Goal: Task Accomplishment & Management: Manage account settings

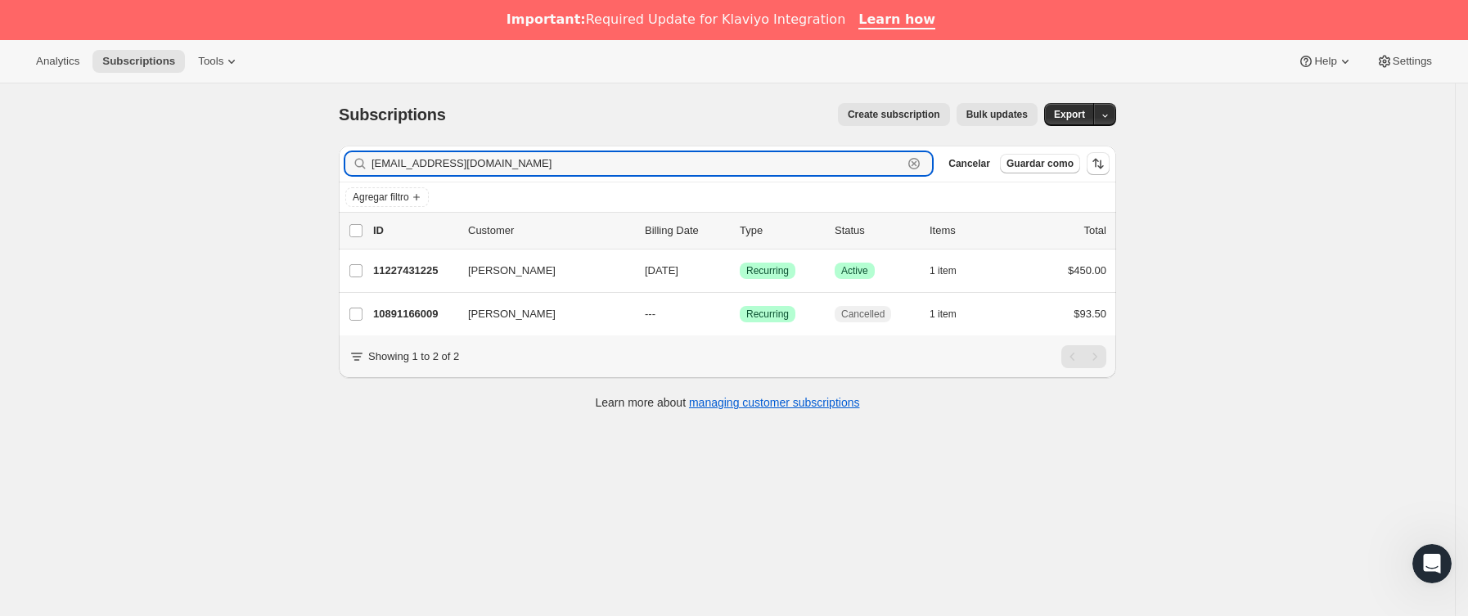
drag, startPoint x: 526, startPoint y: 167, endPoint x: 120, endPoint y: 167, distance: 405.8
click at [120, 167] on div "Subscriptions. Esta página está lista Subscriptions Create subscription Bulk up…" at bounding box center [727, 391] width 1455 height 616
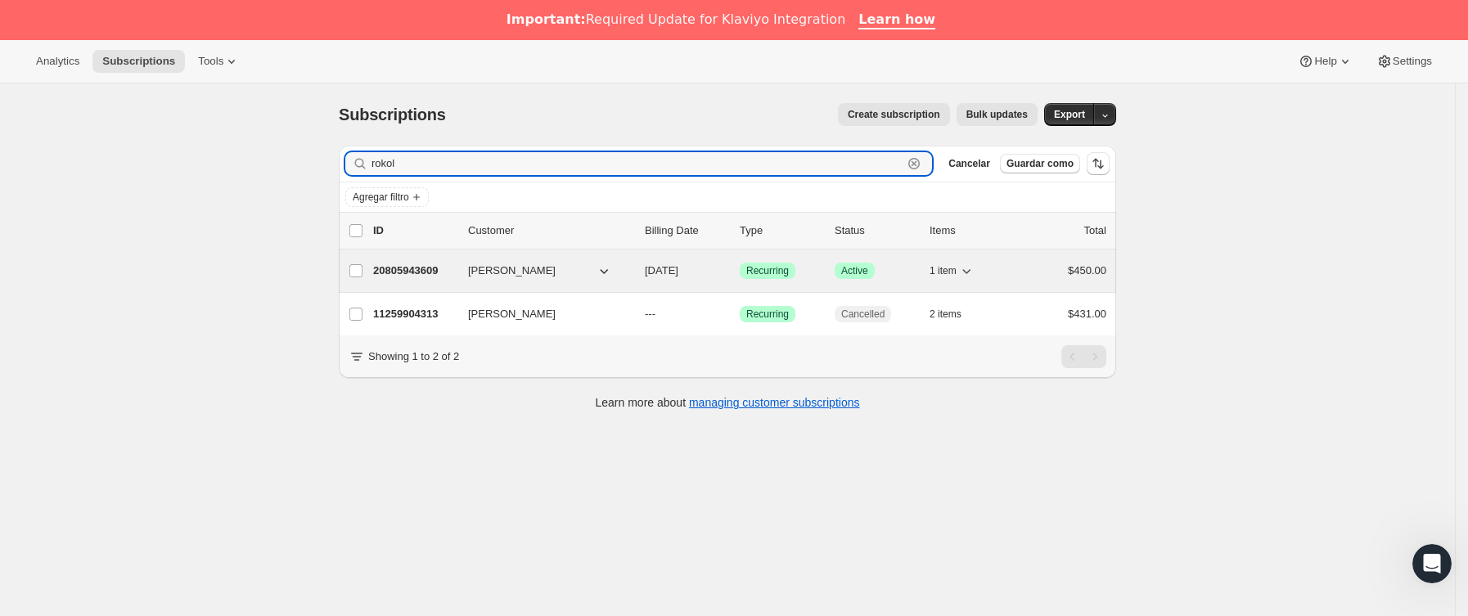
type input "rokol"
click at [447, 279] on p "20805943609" at bounding box center [414, 271] width 82 height 16
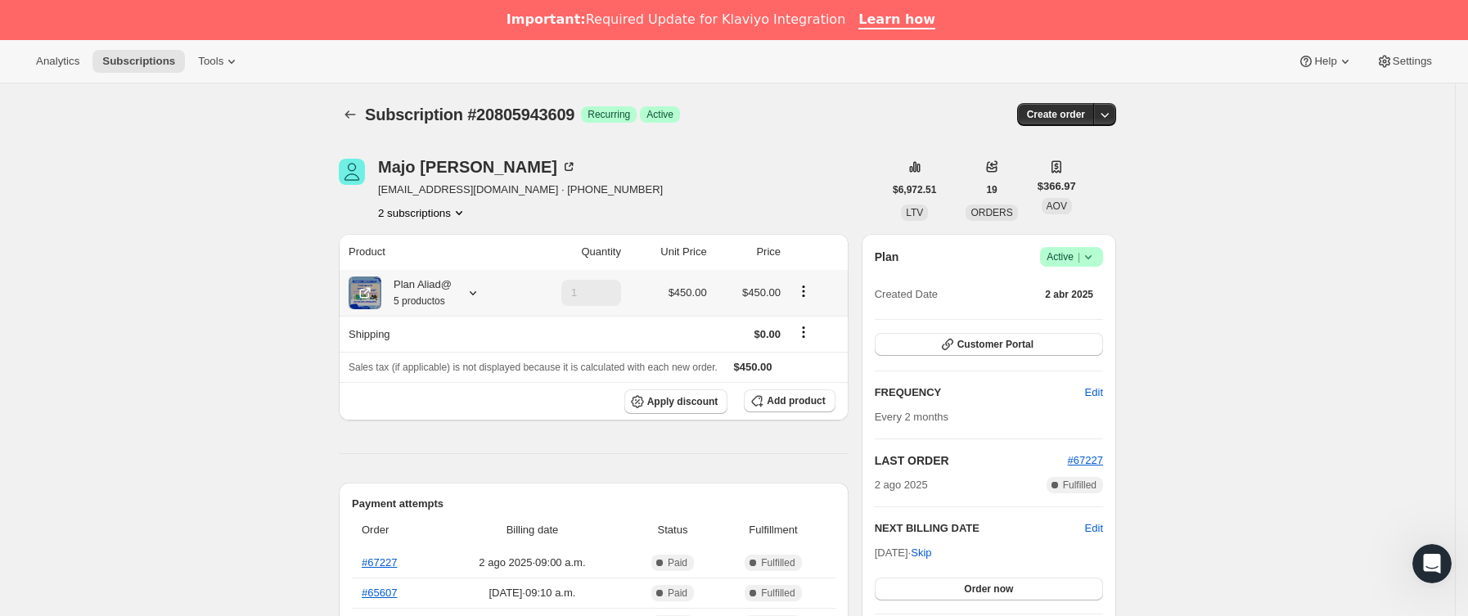
click at [477, 290] on icon at bounding box center [473, 293] width 16 height 16
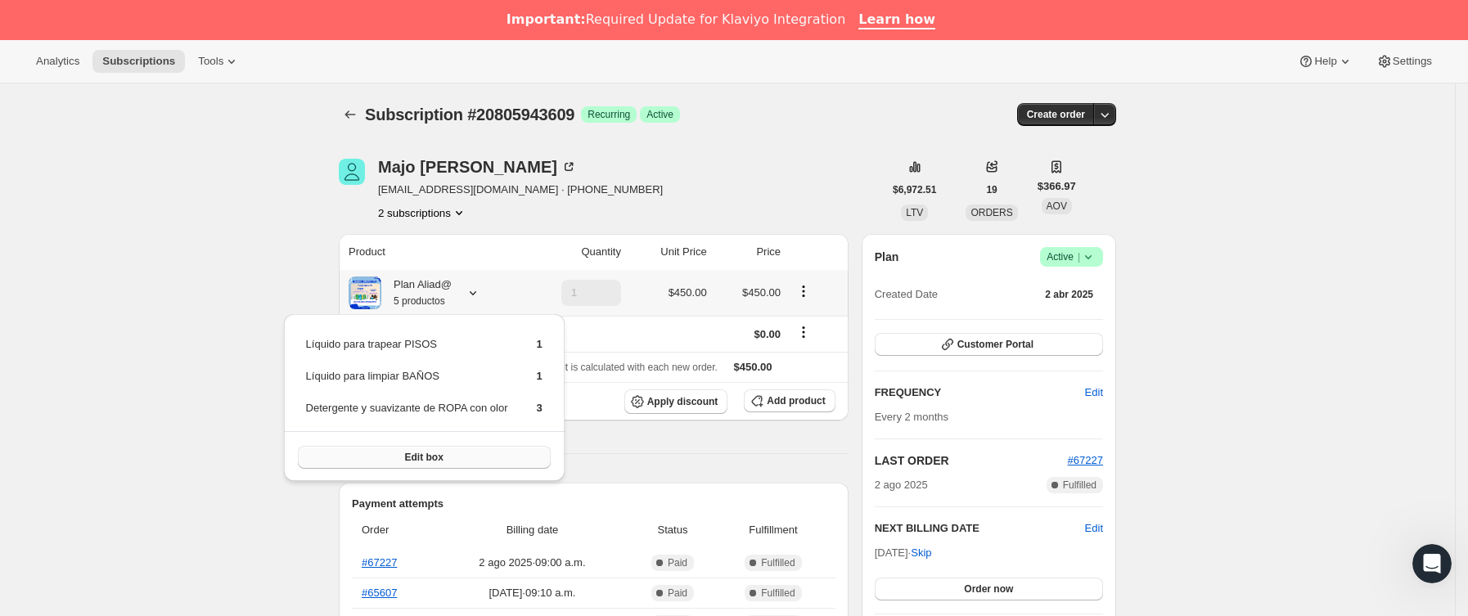
click at [425, 451] on span "Edit box" at bounding box center [424, 457] width 38 height 13
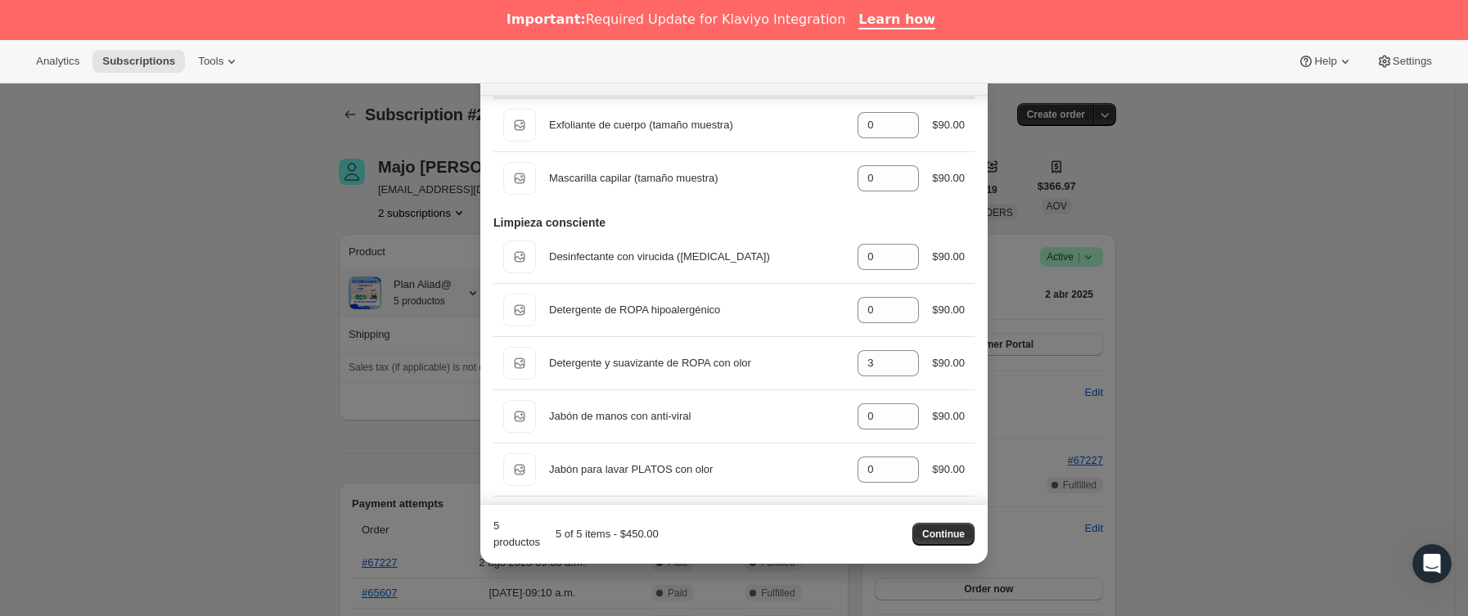
scroll to position [859, 0]
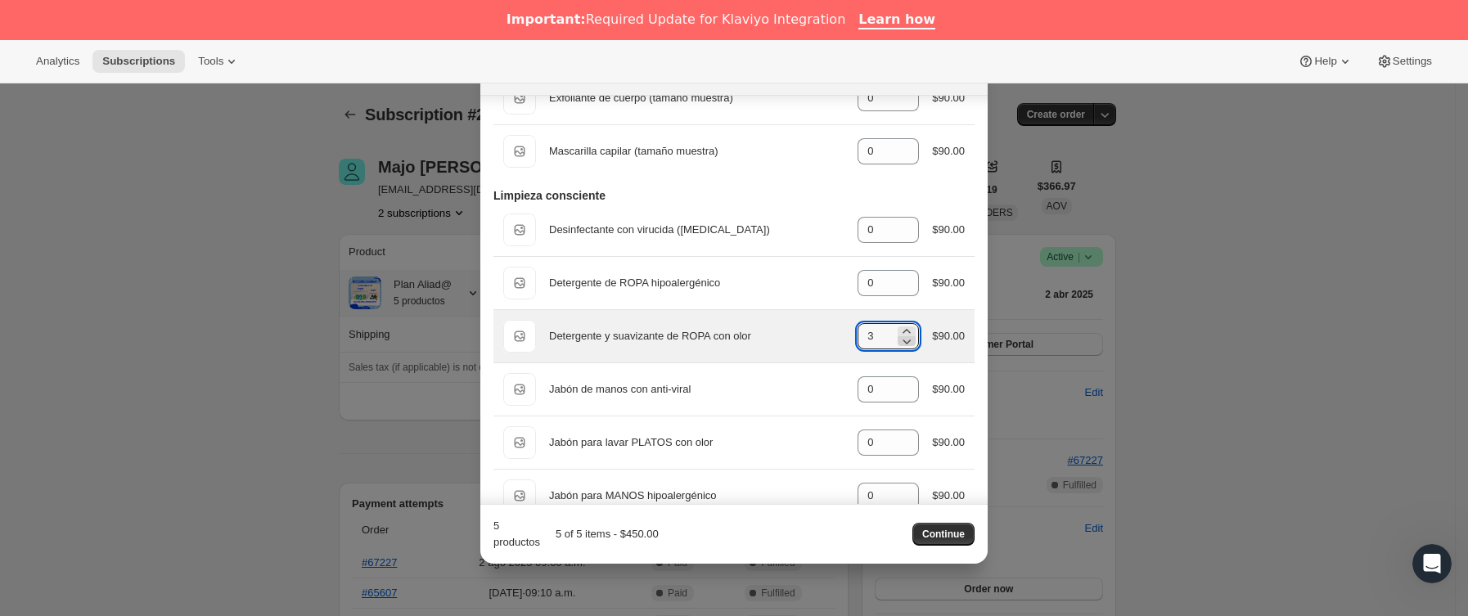
click at [898, 349] on icon ":r19u:" at bounding box center [906, 341] width 16 height 16
type input "1"
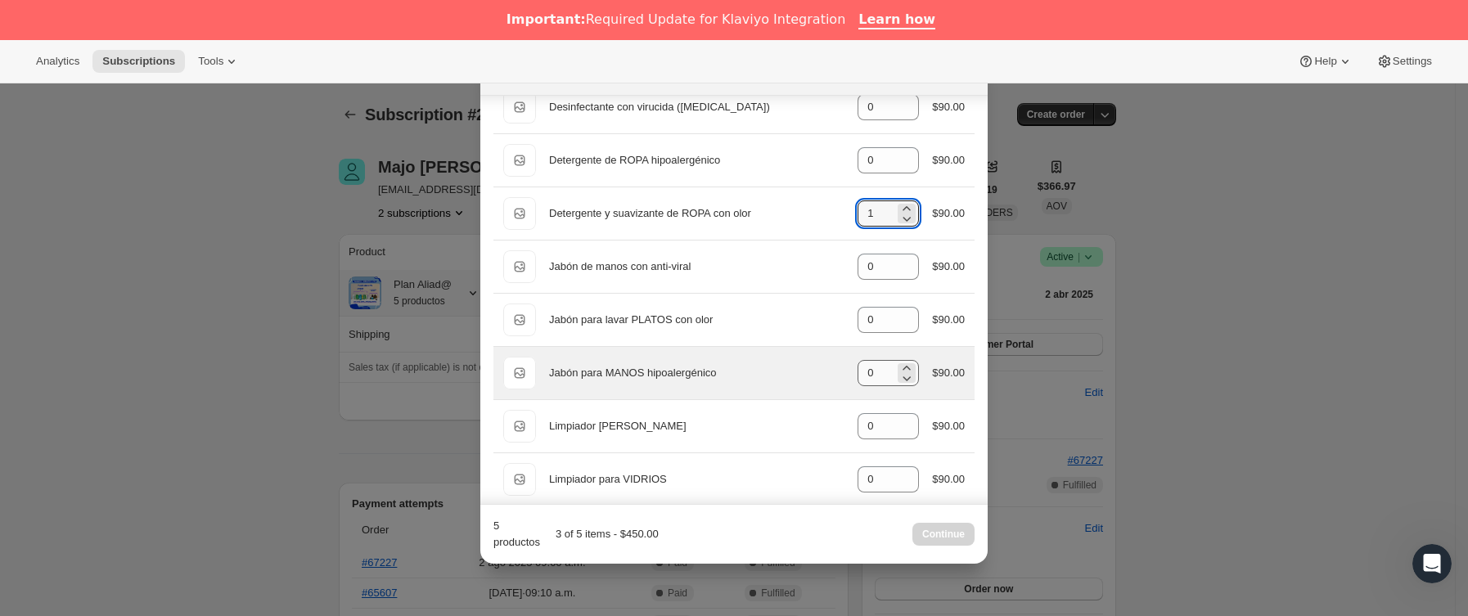
scroll to position [1104, 0]
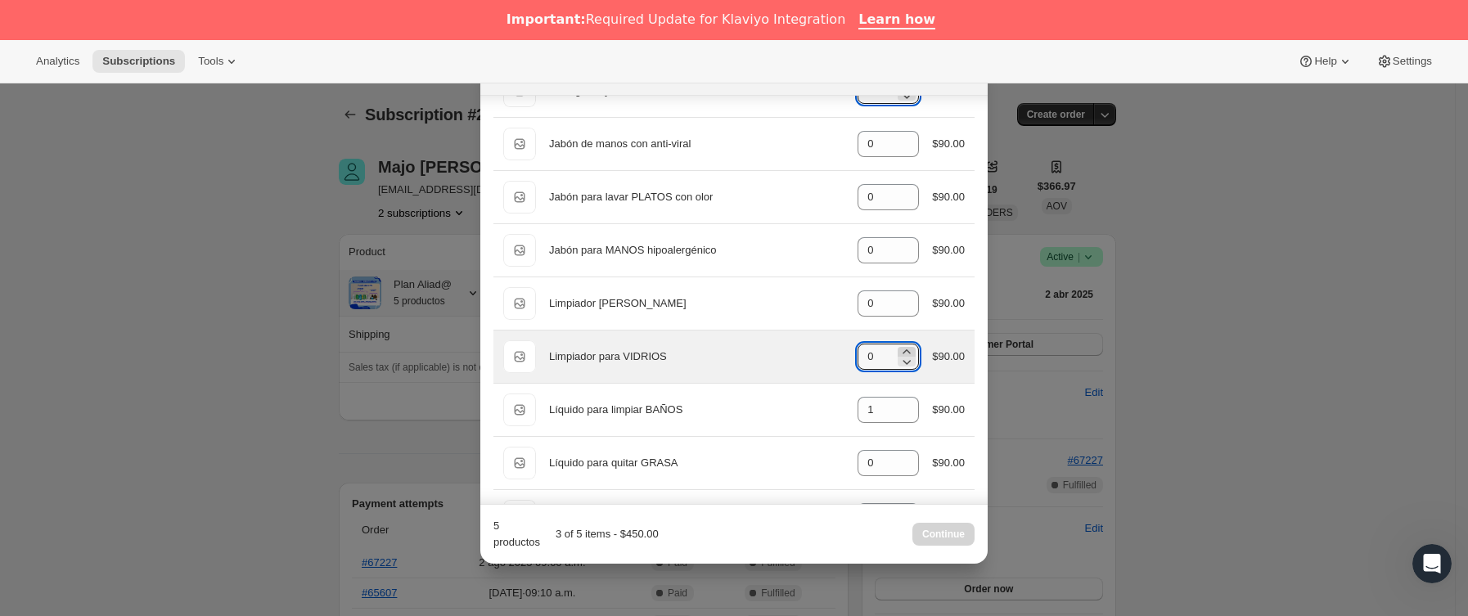
click at [898, 357] on icon ":r19u:" at bounding box center [906, 352] width 16 height 16
type input "1"
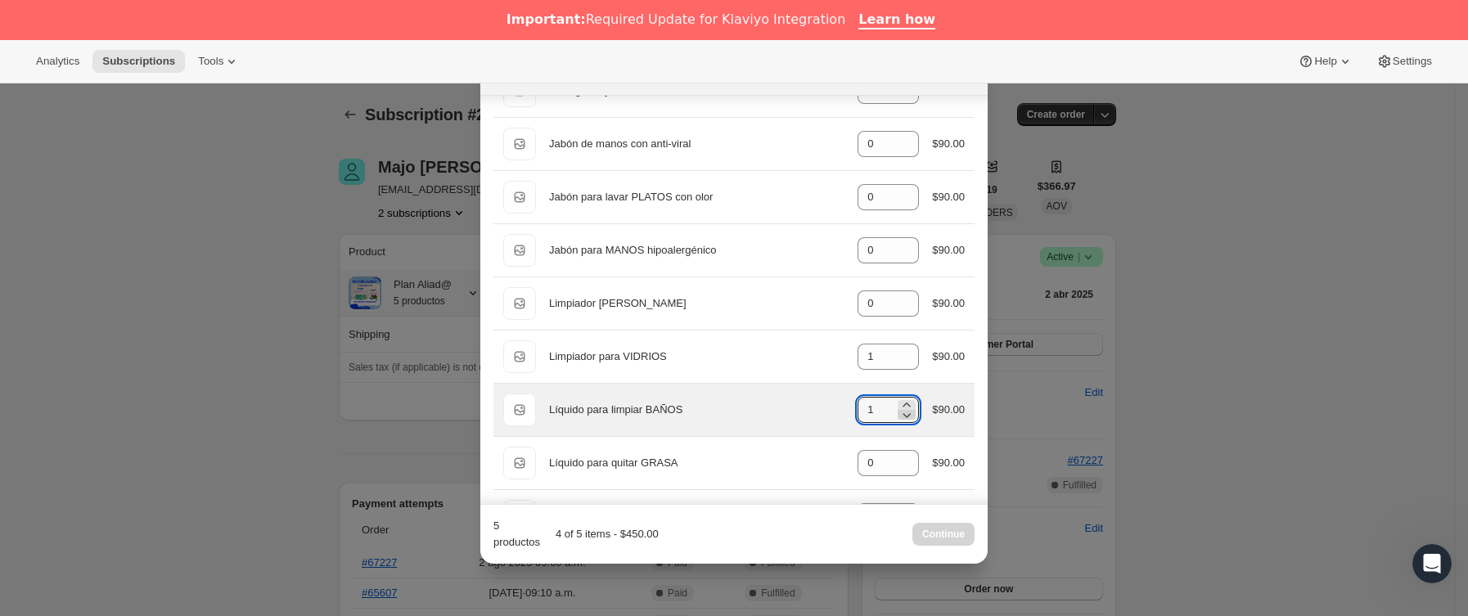
click at [899, 423] on icon ":r19u:" at bounding box center [906, 415] width 16 height 16
type input "0"
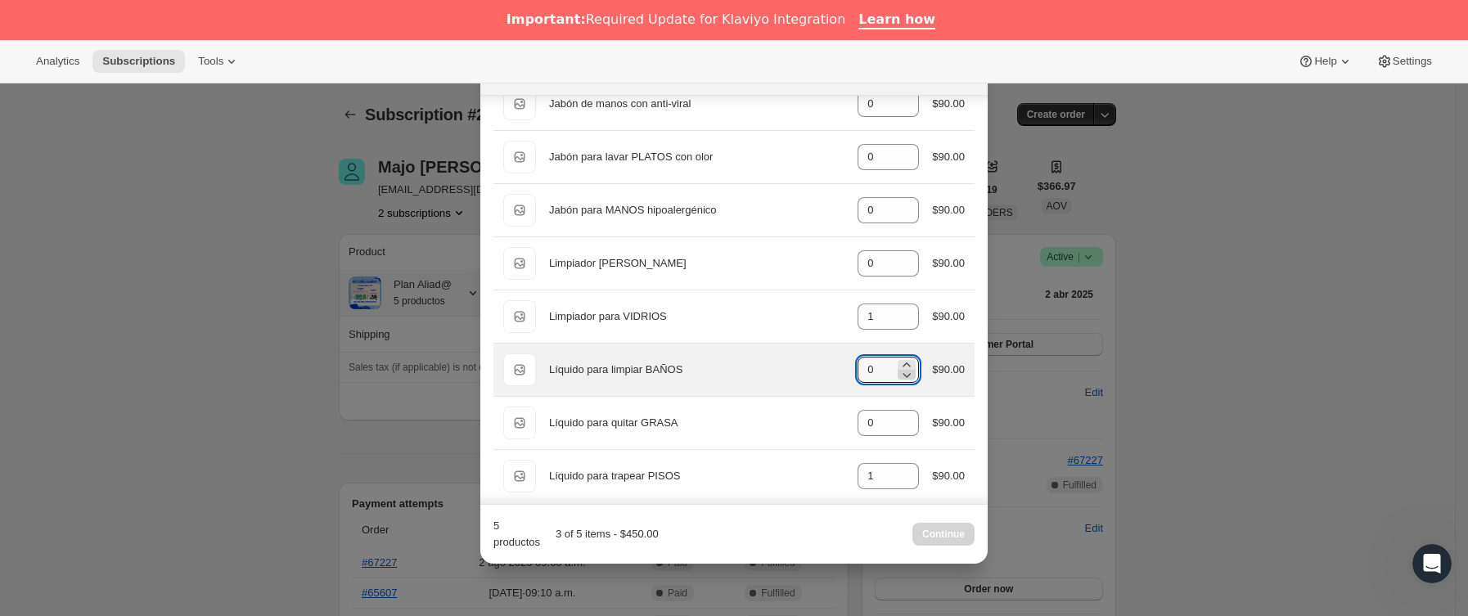
scroll to position [1166, 0]
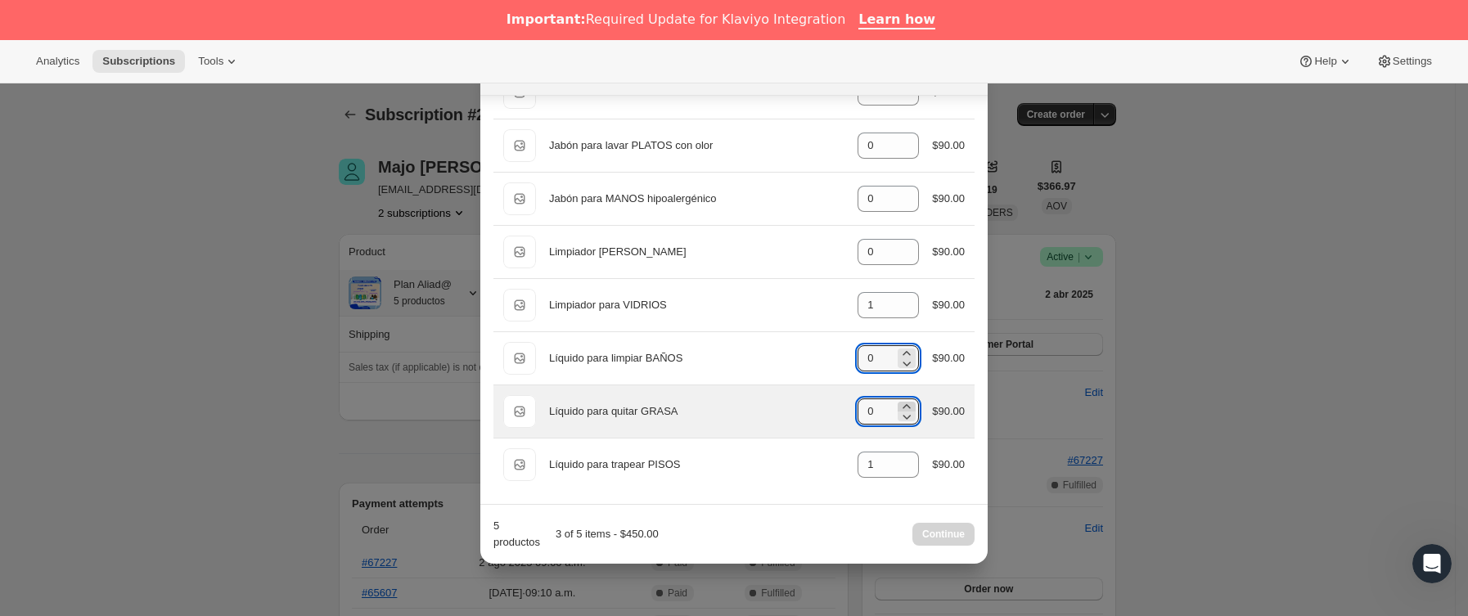
click at [899, 403] on icon ":r19u:" at bounding box center [906, 406] width 16 height 16
type input "1"
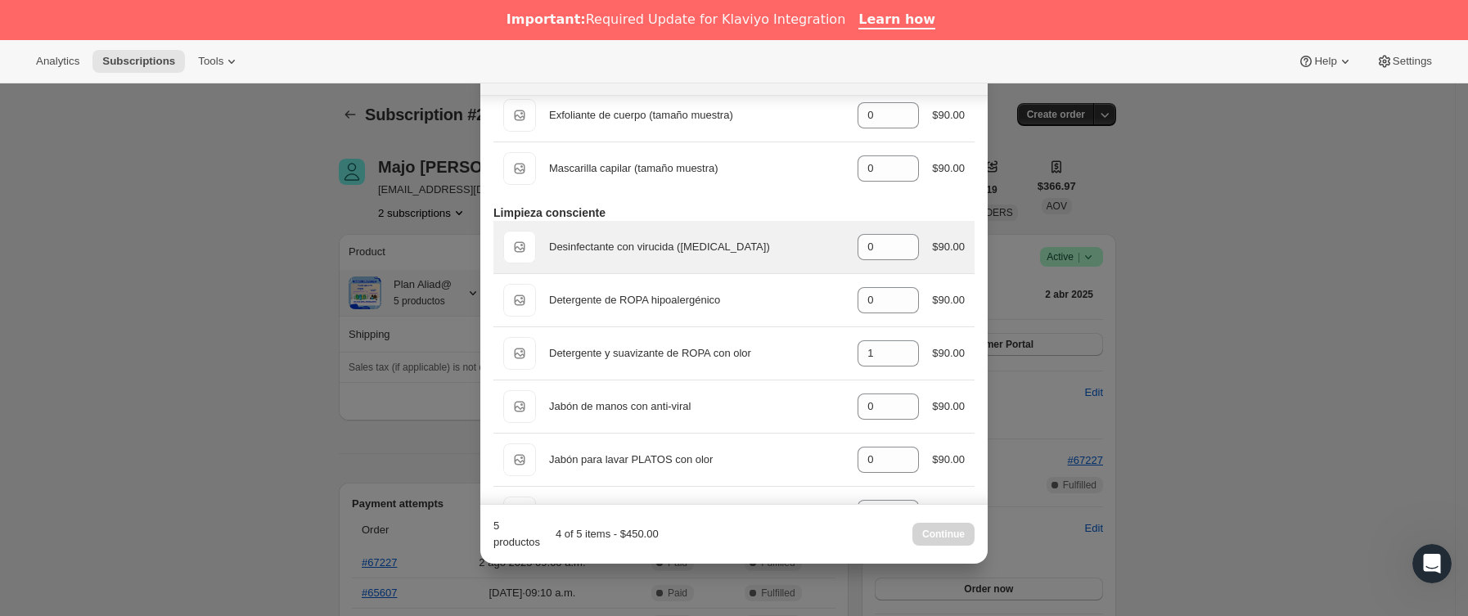
scroll to position [798, 0]
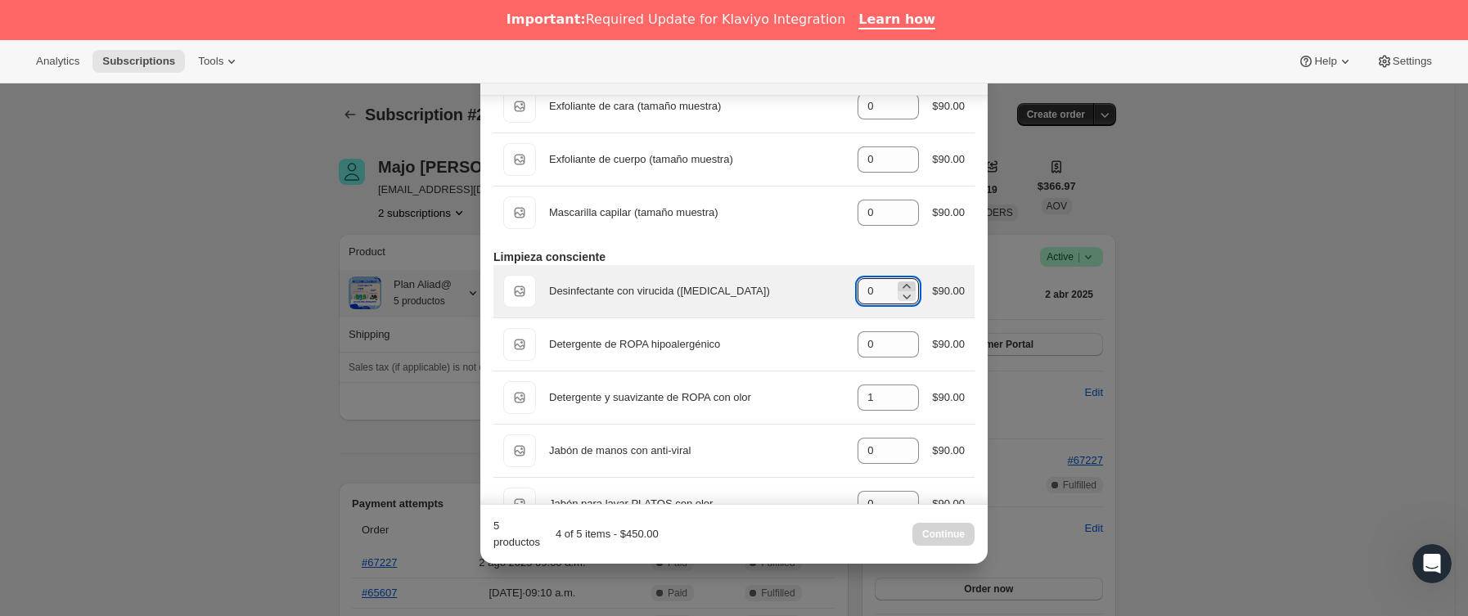
click at [898, 292] on icon ":r19u:" at bounding box center [906, 286] width 16 height 16
type input "1"
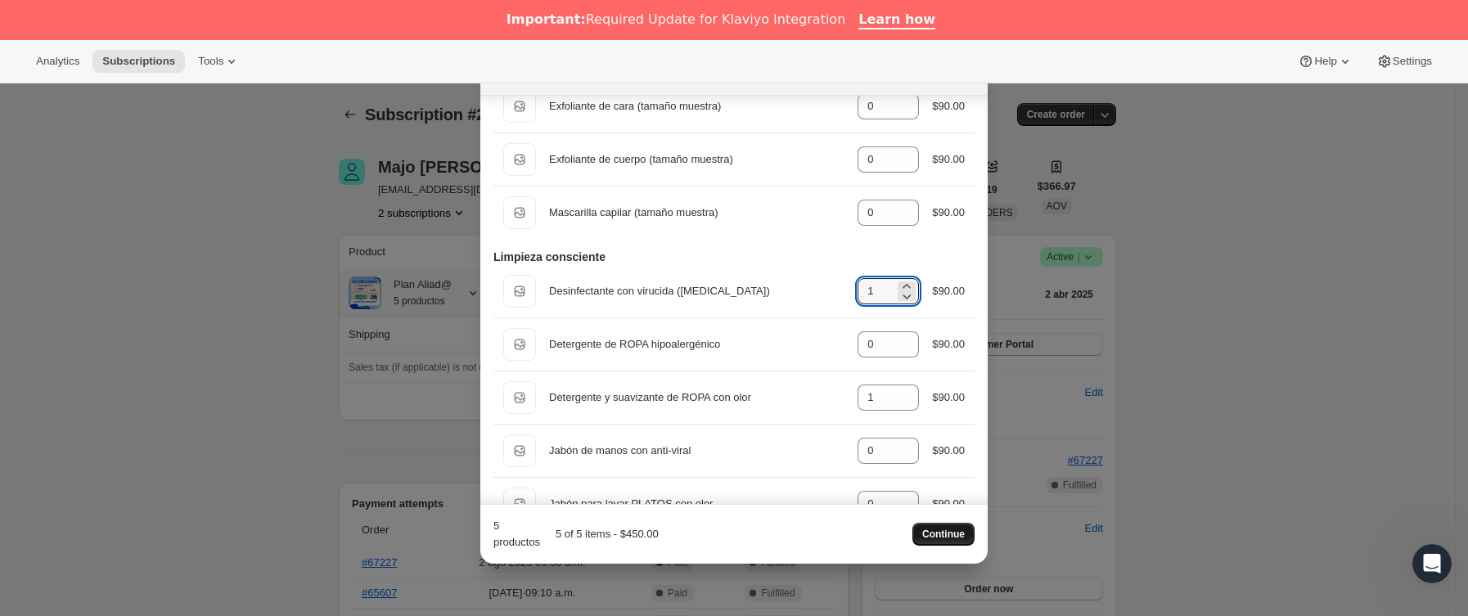
click at [948, 528] on span "Continue" at bounding box center [943, 534] width 43 height 13
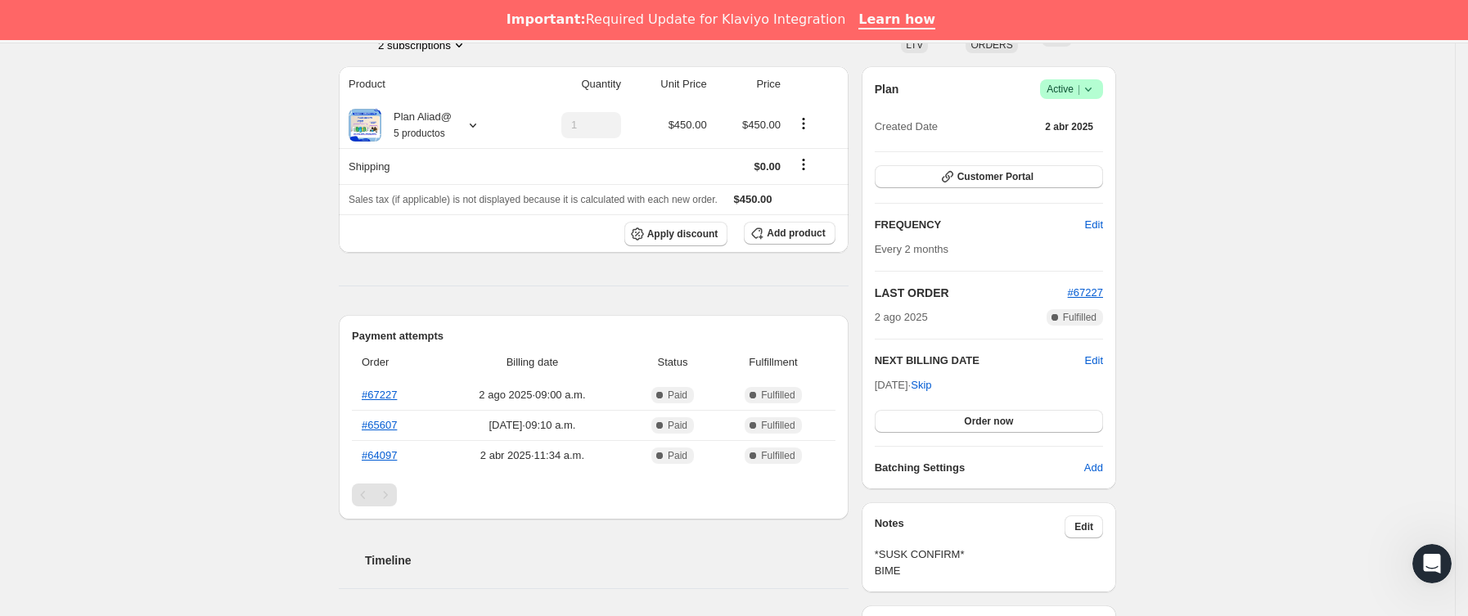
scroll to position [245, 0]
click at [1026, 421] on button "Order now" at bounding box center [989, 418] width 228 height 23
click at [1024, 420] on span "Click to confirm" at bounding box center [988, 418] width 74 height 13
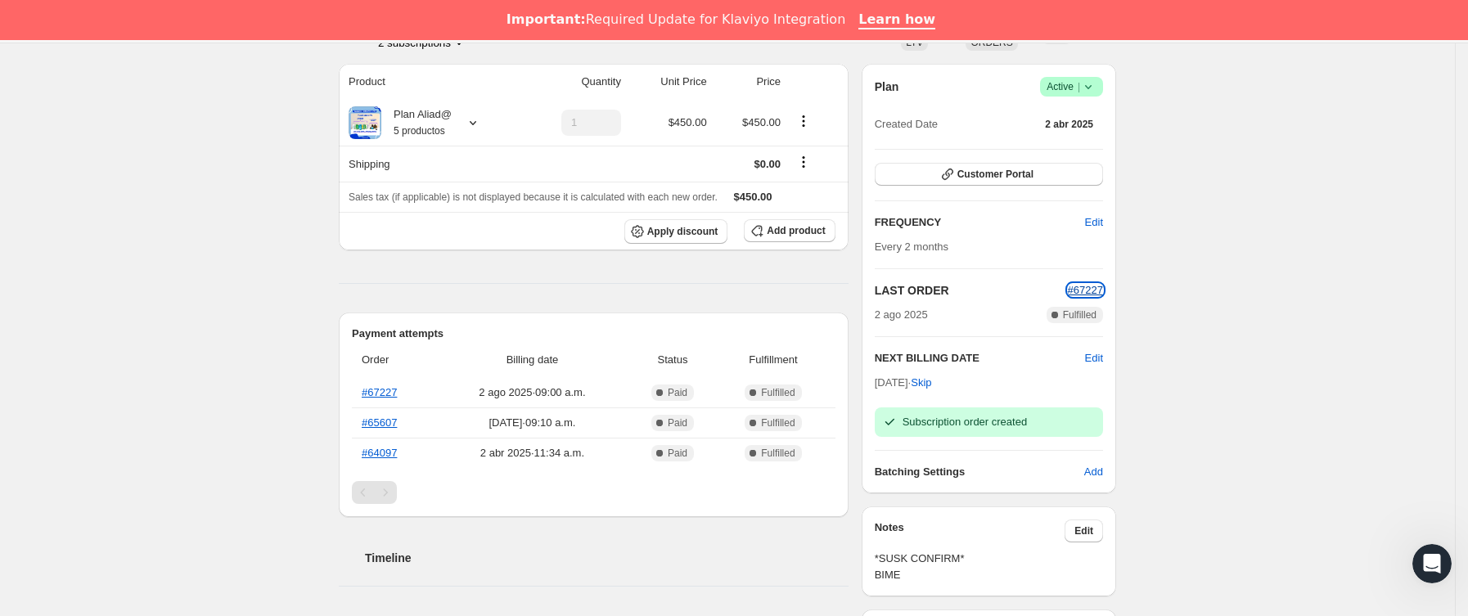
click at [1092, 293] on span "#67227" at bounding box center [1085, 290] width 35 height 12
